Goal: Task Accomplishment & Management: Manage account settings

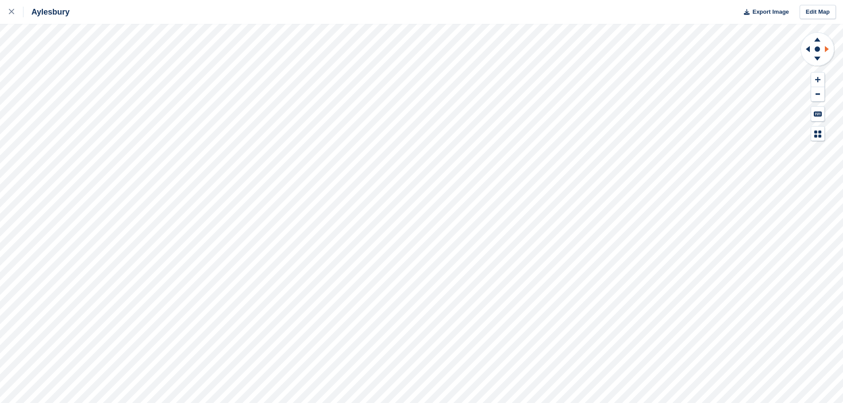
click at [825, 50] on icon at bounding box center [827, 49] width 4 height 6
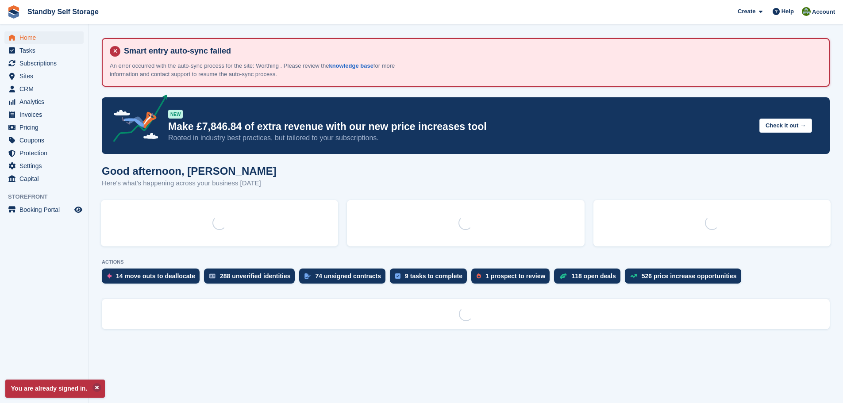
click at [234, 346] on section "Smart entry auto-sync failed An error occurred with the auto-sync process for t…" at bounding box center [465, 201] width 754 height 403
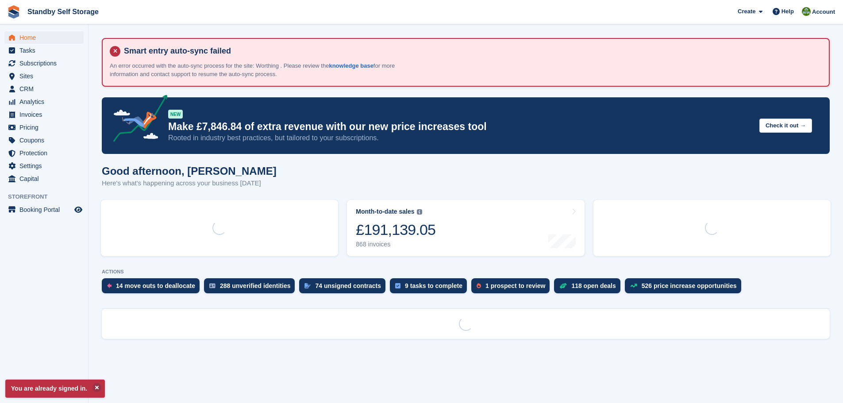
click at [234, 346] on section "Smart entry auto-sync failed An error occurred with the auto-sync process for t…" at bounding box center [465, 201] width 754 height 403
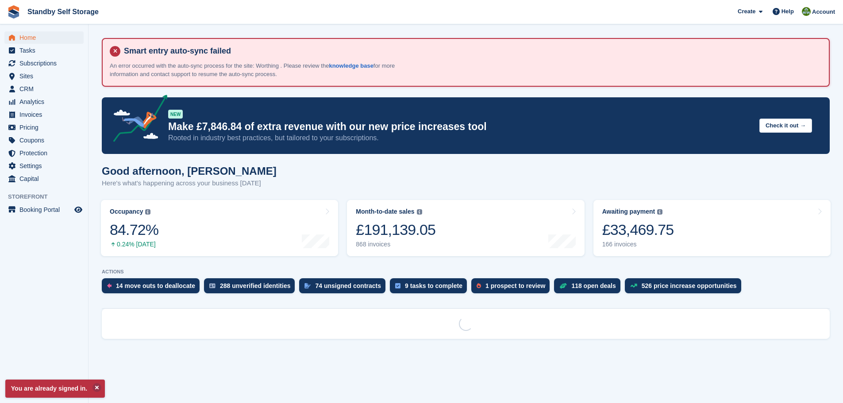
click at [231, 365] on section "Smart entry auto-sync failed An error occurred with the auto-sync process for t…" at bounding box center [465, 201] width 754 height 403
click at [285, 366] on section "Smart entry auto-sync failed An error occurred with the auto-sync process for t…" at bounding box center [465, 201] width 754 height 403
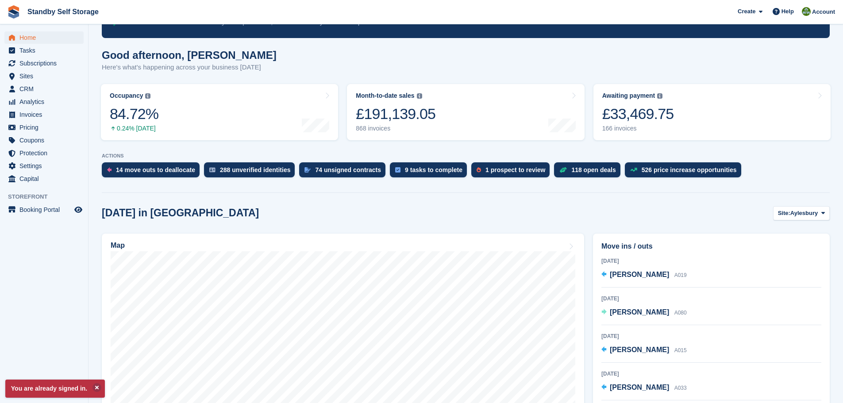
scroll to position [136, 0]
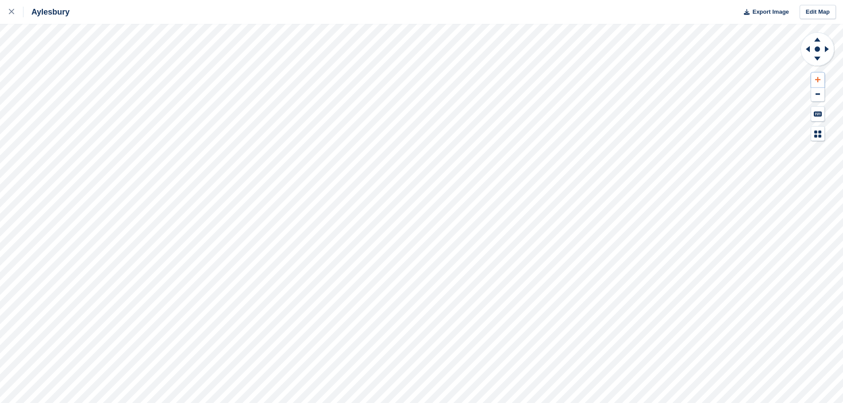
click at [815, 79] on icon at bounding box center [817, 80] width 5 height 6
click at [817, 41] on icon at bounding box center [817, 40] width 6 height 4
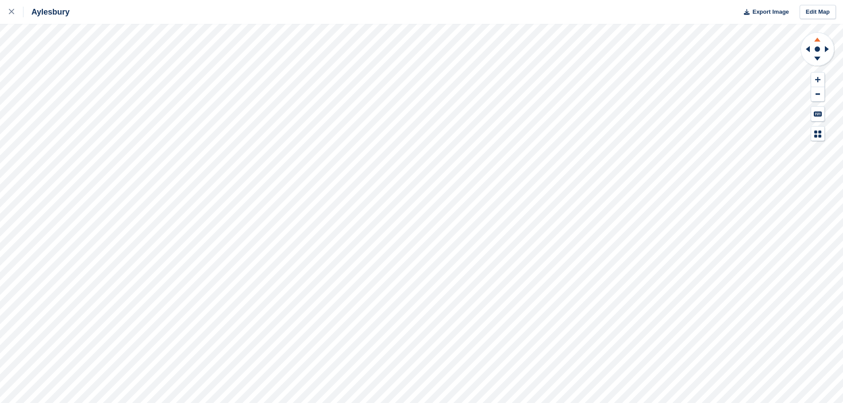
click at [817, 41] on icon at bounding box center [817, 40] width 6 height 4
click at [815, 77] on icon at bounding box center [817, 80] width 5 height 6
click at [818, 41] on icon at bounding box center [817, 40] width 6 height 4
click at [819, 38] on icon at bounding box center [817, 38] width 23 height 11
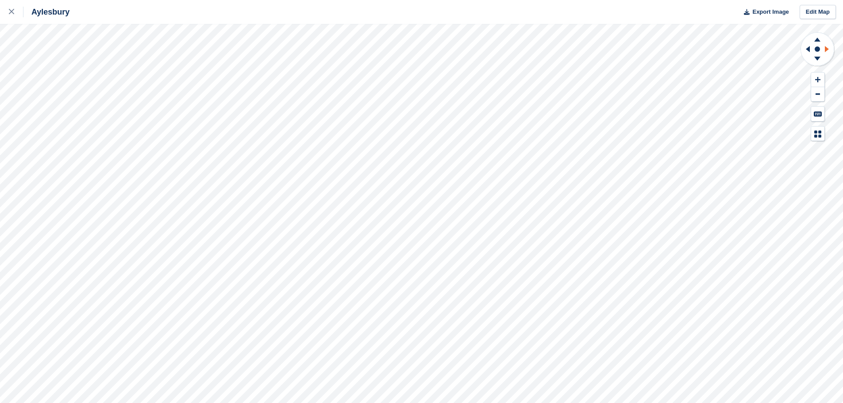
click at [825, 47] on icon at bounding box center [827, 49] width 4 height 6
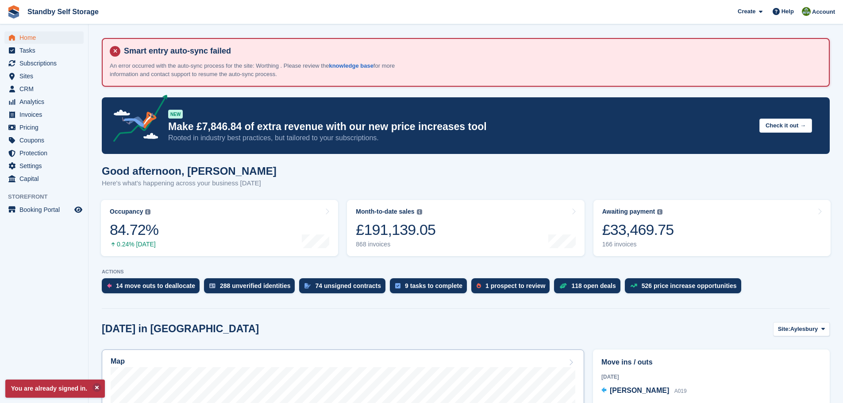
click at [280, 360] on div "Map" at bounding box center [343, 363] width 465 height 10
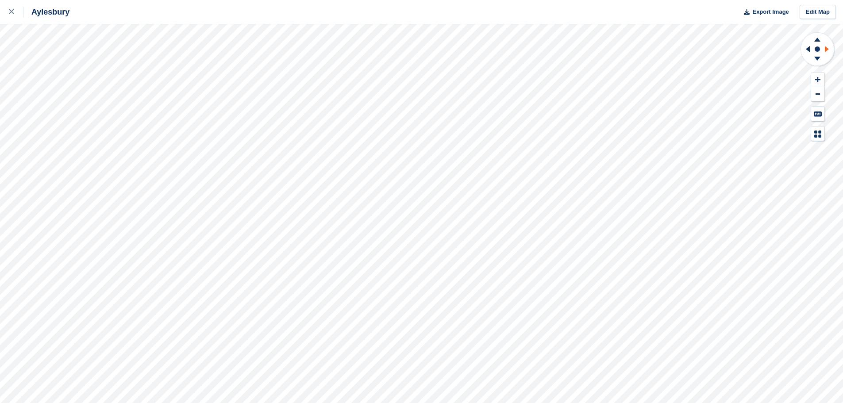
click at [824, 48] on icon at bounding box center [828, 49] width 11 height 23
click at [815, 79] on icon at bounding box center [817, 80] width 5 height 6
click at [819, 41] on icon at bounding box center [817, 40] width 6 height 4
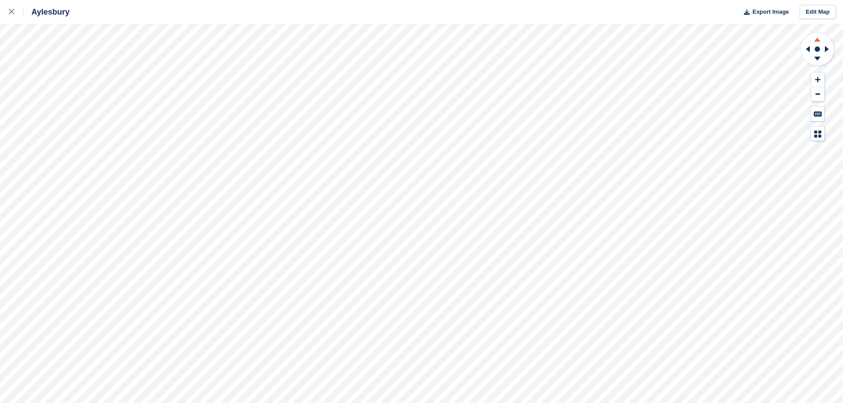
click at [819, 41] on icon at bounding box center [817, 40] width 6 height 4
click at [819, 79] on icon at bounding box center [817, 80] width 5 height 6
click at [818, 42] on icon at bounding box center [817, 40] width 6 height 4
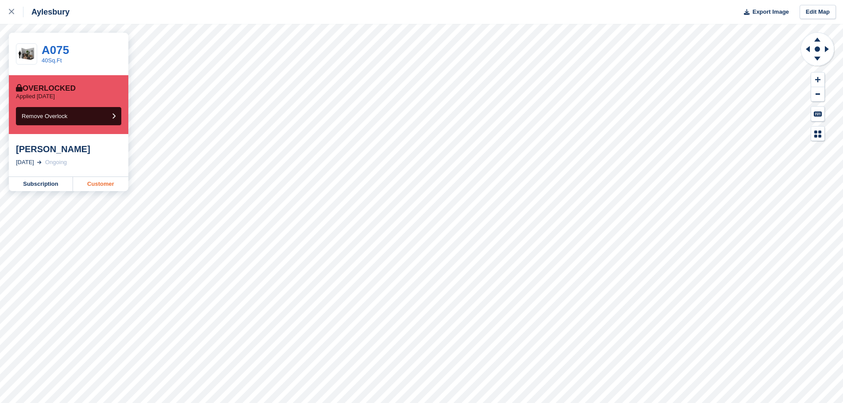
click at [90, 186] on link "Customer" at bounding box center [100, 184] width 55 height 14
click at [108, 180] on link "Customer" at bounding box center [100, 184] width 55 height 14
click at [83, 187] on link "Customer" at bounding box center [100, 184] width 55 height 14
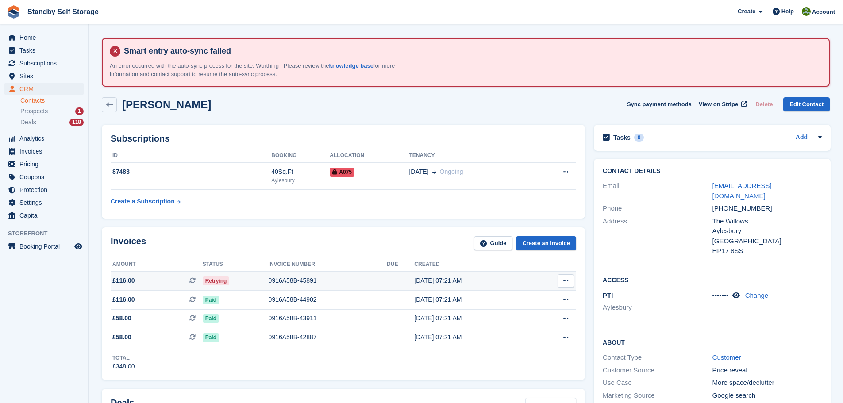
click at [288, 281] on div "0916A58B-45891" at bounding box center [328, 280] width 119 height 9
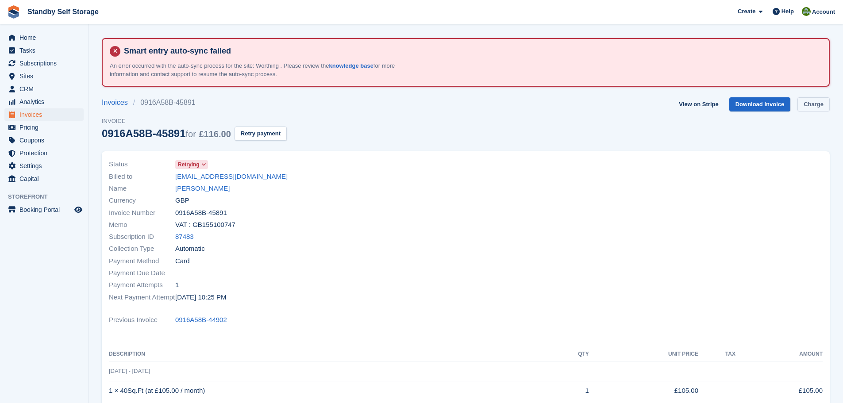
click at [818, 103] on link "Charge" at bounding box center [813, 104] width 32 height 15
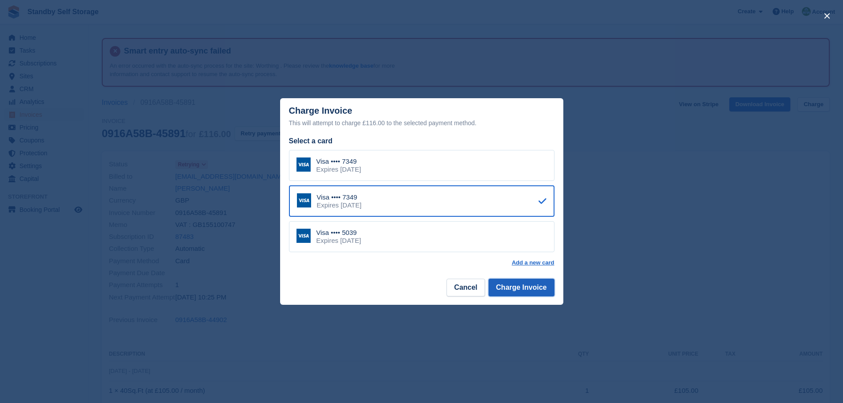
click at [512, 288] on button "Charge Invoice" at bounding box center [522, 288] width 66 height 18
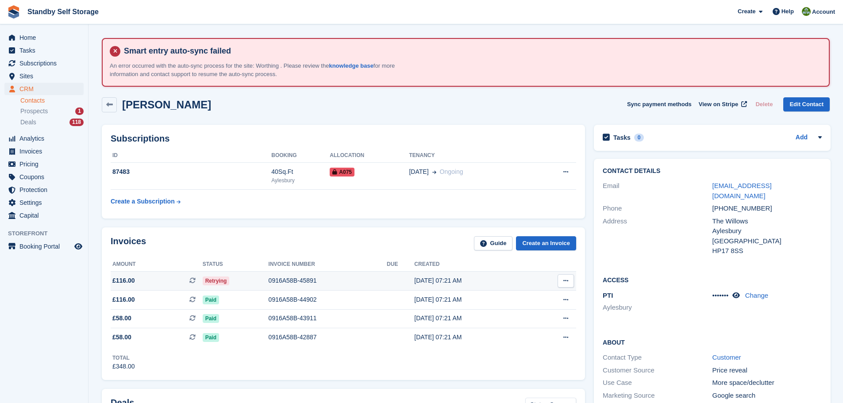
click at [292, 278] on div "0916A58B-45891" at bounding box center [328, 280] width 119 height 9
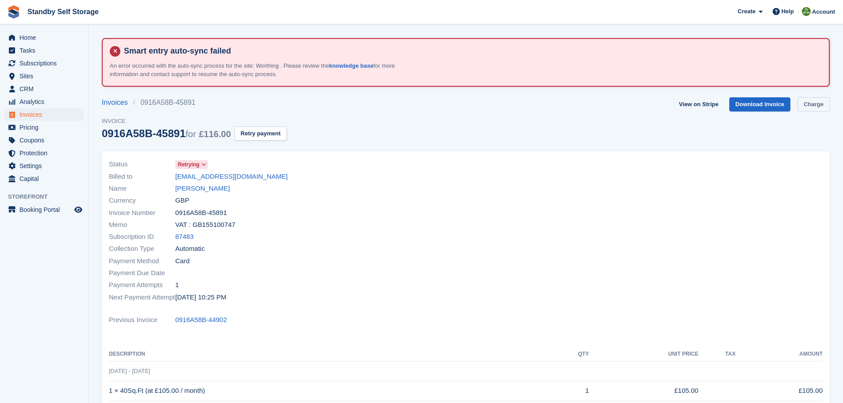
click at [810, 106] on link "Charge" at bounding box center [813, 104] width 32 height 15
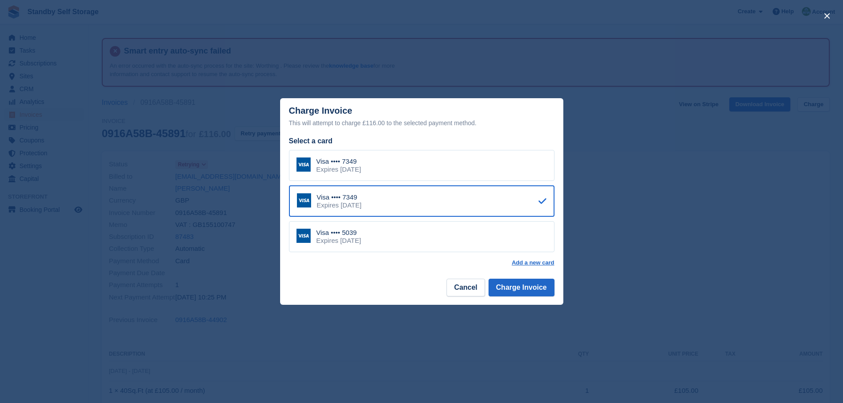
click at [361, 233] on div "Visa •••• 5039" at bounding box center [338, 233] width 45 height 8
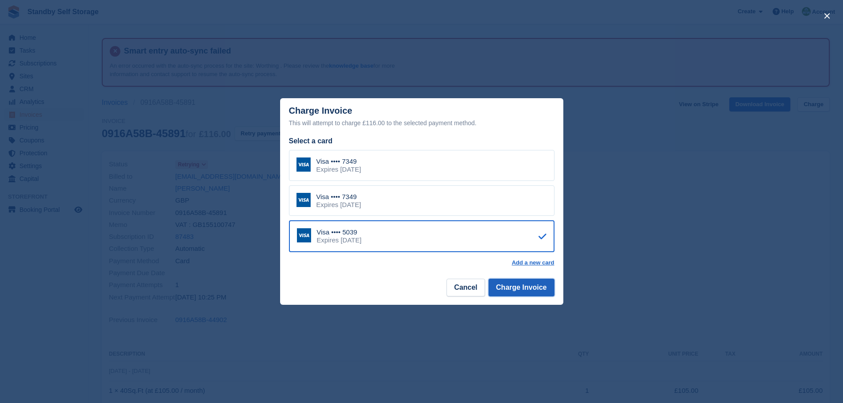
click at [505, 287] on button "Charge Invoice" at bounding box center [522, 288] width 66 height 18
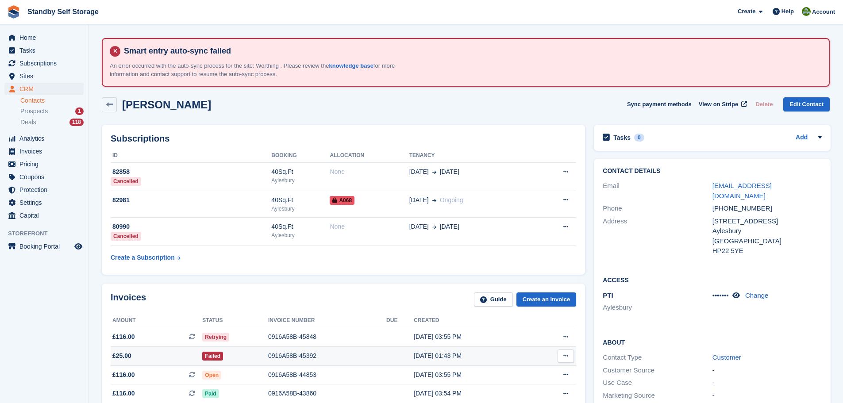
click at [292, 354] on div "0916A58B-45392" at bounding box center [327, 355] width 118 height 9
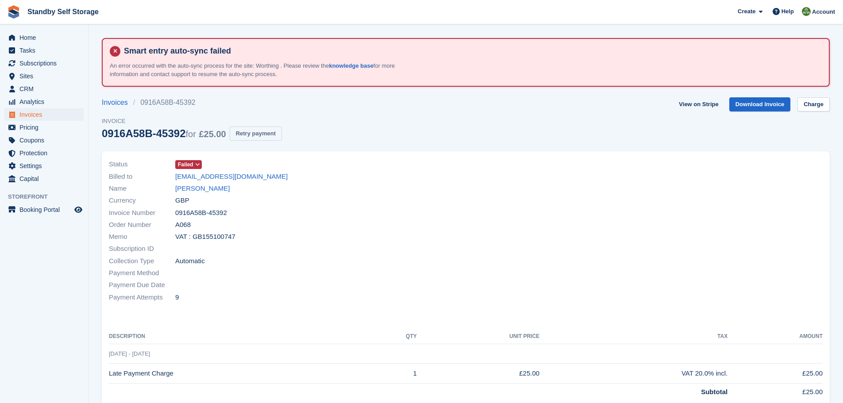
click at [258, 132] on button "Retry payment" at bounding box center [256, 134] width 52 height 15
